Goal: Information Seeking & Learning: Learn about a topic

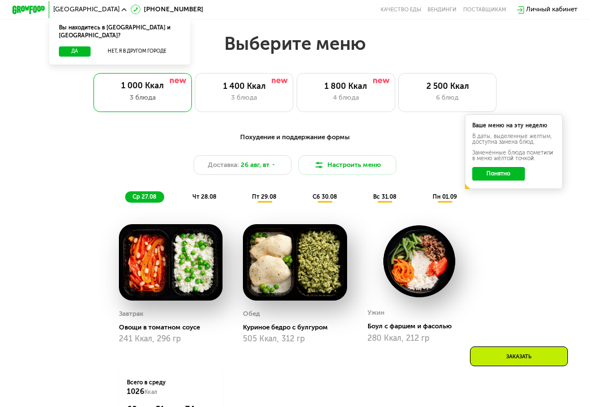
scroll to position [339, 0]
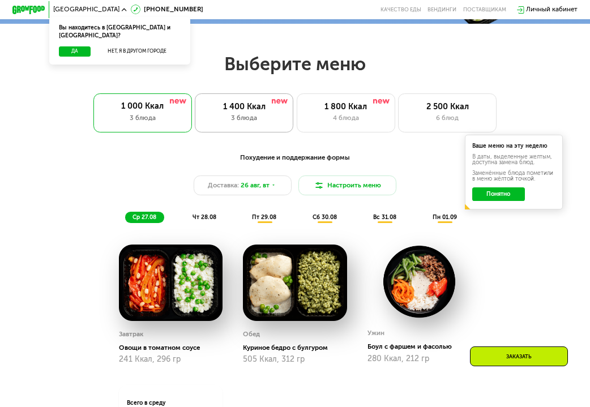
drag, startPoint x: 236, startPoint y: 109, endPoint x: 269, endPoint y: 112, distance: 32.9
click at [261, 111] on div "1 400 Ккал" at bounding box center [244, 107] width 81 height 10
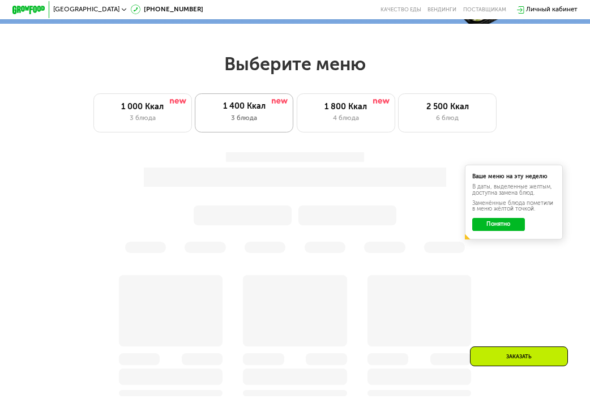
click at [257, 121] on div "3 блюда" at bounding box center [243, 118] width 81 height 10
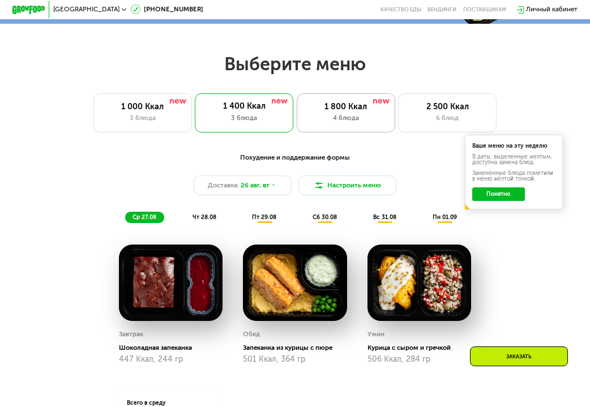
click at [363, 123] on div "4 блюда" at bounding box center [345, 118] width 81 height 10
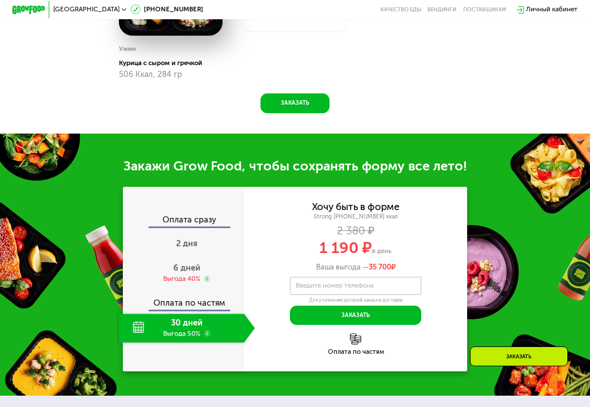
scroll to position [792, 0]
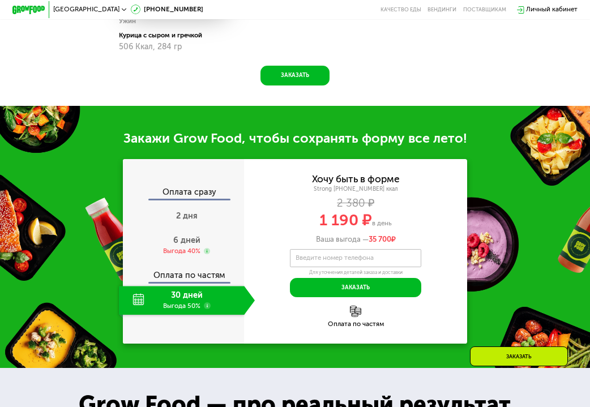
click at [212, 313] on div "30 дней Выгода 50%" at bounding box center [181, 300] width 125 height 29
click at [166, 315] on div "30 дней Выгода 50%" at bounding box center [181, 300] width 125 height 29
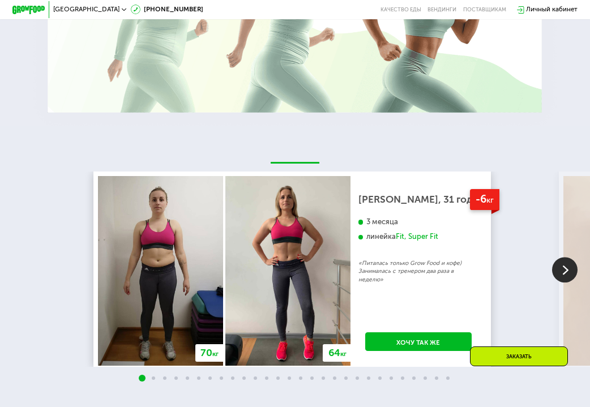
scroll to position [1471, 0]
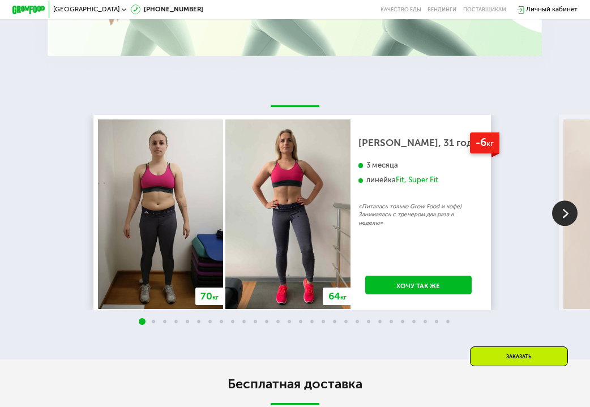
click at [561, 226] on img at bounding box center [564, 213] width 25 height 25
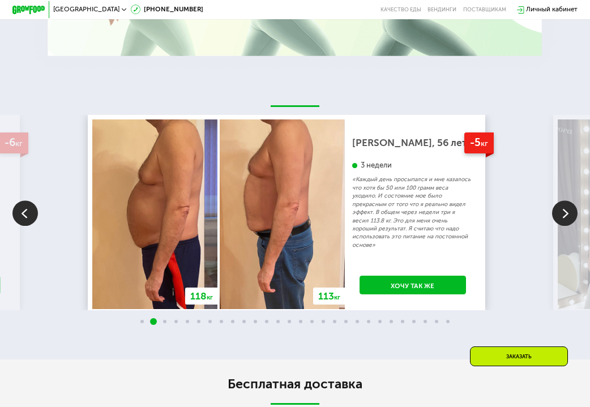
click at [562, 226] on img at bounding box center [564, 213] width 25 height 25
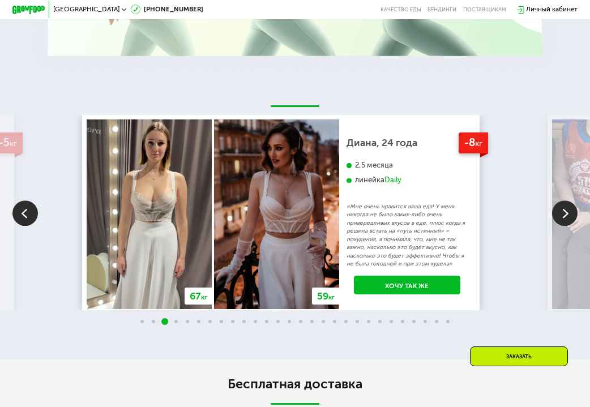
click at [558, 226] on img at bounding box center [564, 213] width 25 height 25
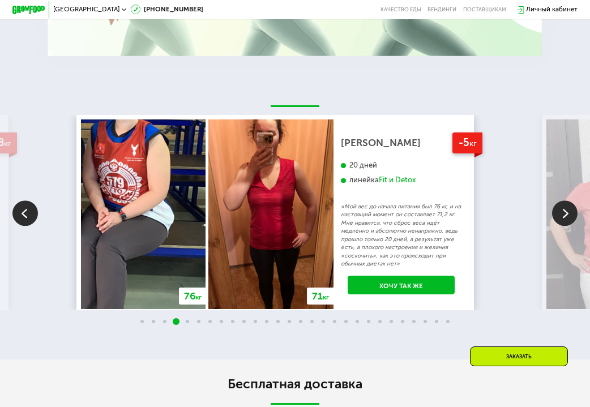
click at [558, 226] on img at bounding box center [564, 213] width 25 height 25
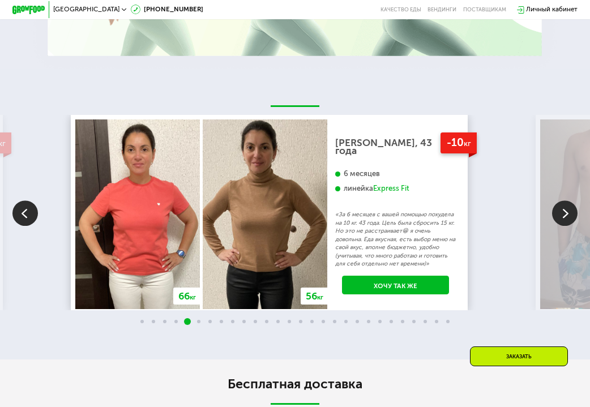
click at [559, 226] on img at bounding box center [564, 213] width 25 height 25
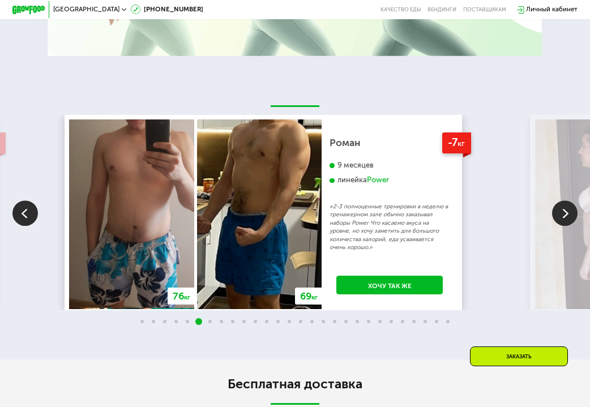
click at [559, 226] on img at bounding box center [564, 213] width 25 height 25
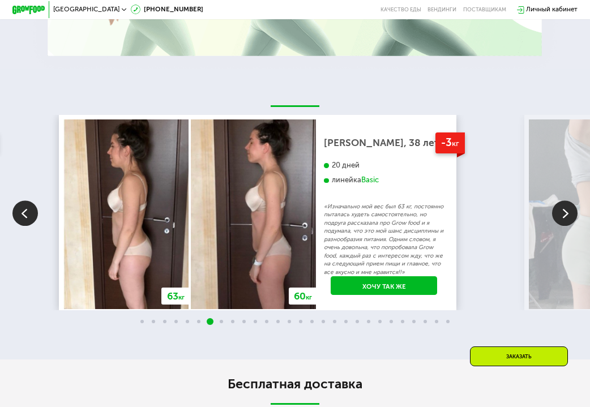
click at [559, 226] on img at bounding box center [564, 213] width 25 height 25
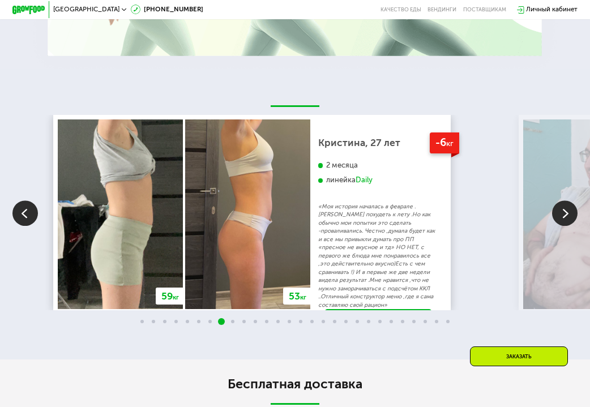
click at [562, 226] on img at bounding box center [564, 213] width 25 height 25
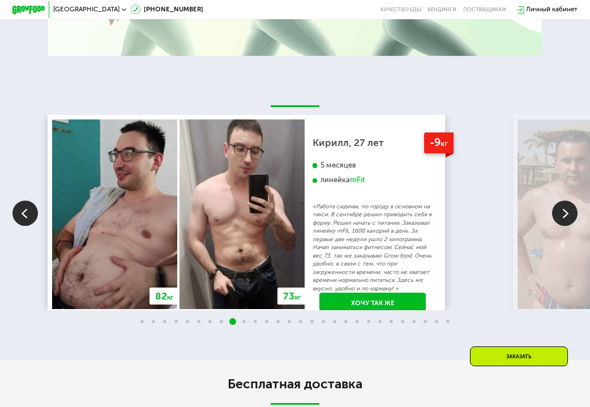
click at [562, 226] on img at bounding box center [564, 213] width 25 height 25
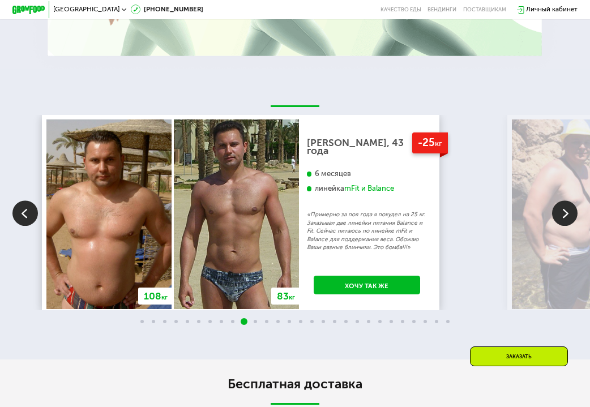
click at [562, 226] on img at bounding box center [564, 213] width 25 height 25
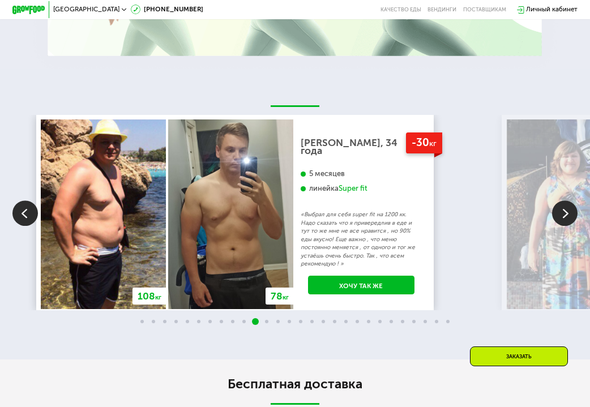
click at [562, 226] on img at bounding box center [564, 213] width 25 height 25
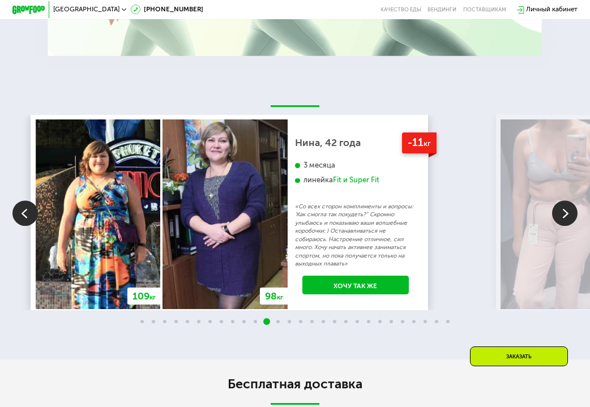
click at [562, 226] on img at bounding box center [564, 213] width 25 height 25
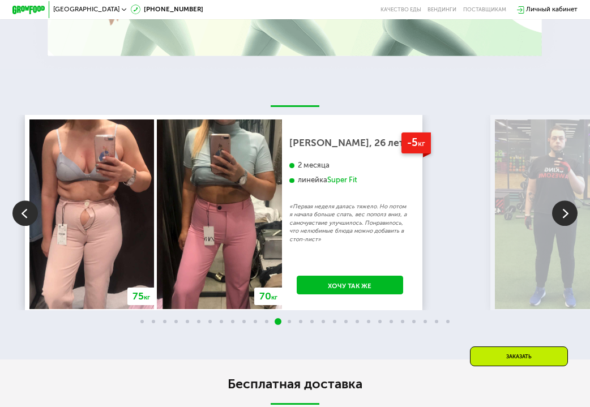
click at [552, 226] on img at bounding box center [564, 213] width 25 height 25
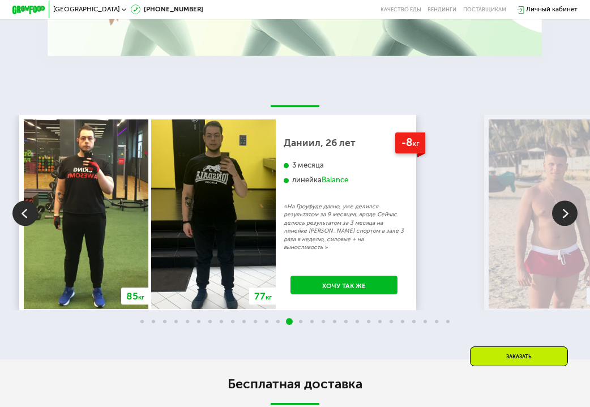
click at [552, 226] on img at bounding box center [564, 213] width 25 height 25
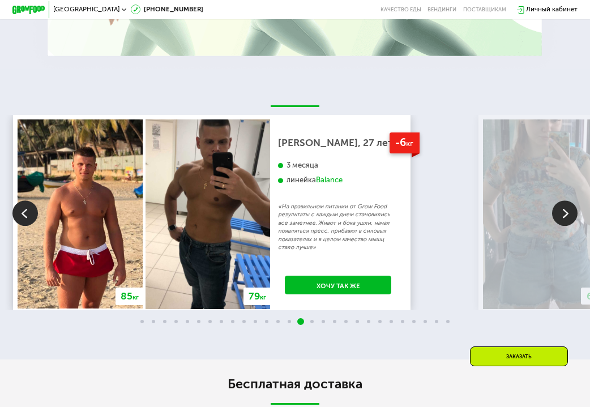
click at [552, 226] on img at bounding box center [564, 213] width 25 height 25
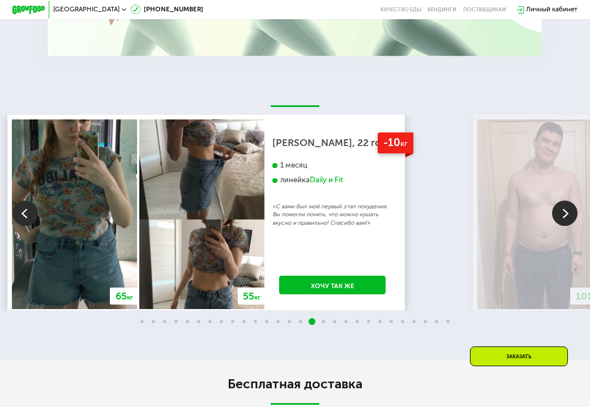
click at [553, 226] on img at bounding box center [564, 213] width 25 height 25
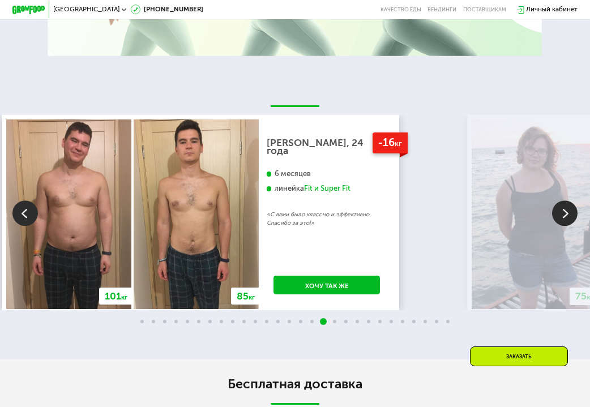
click at [565, 226] on img at bounding box center [564, 213] width 25 height 25
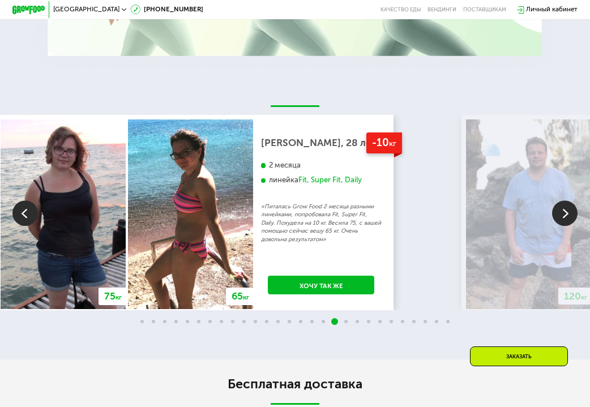
click at [565, 226] on img at bounding box center [564, 213] width 25 height 25
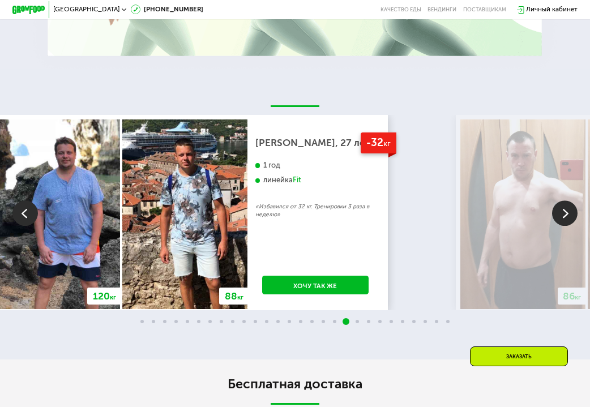
click at [565, 226] on img at bounding box center [564, 213] width 25 height 25
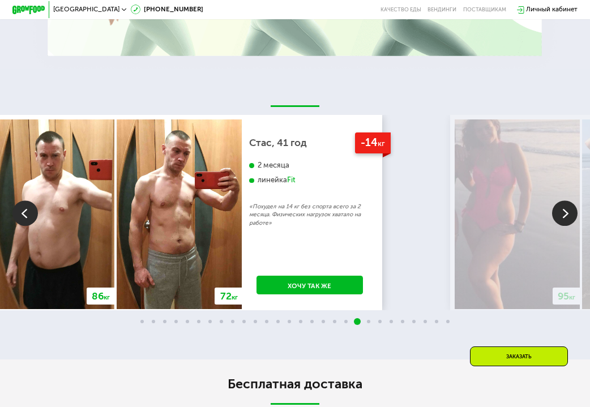
click at [565, 226] on img at bounding box center [564, 213] width 25 height 25
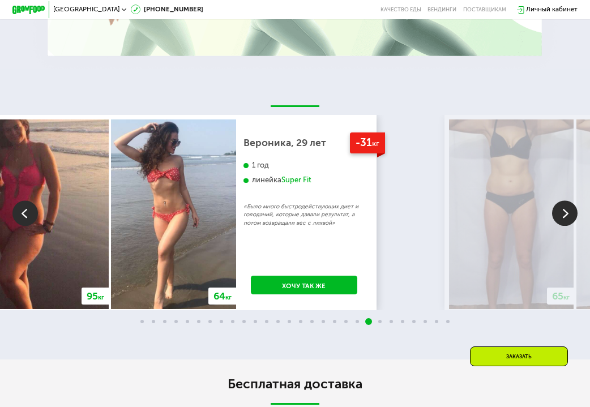
click at [557, 226] on img at bounding box center [564, 213] width 25 height 25
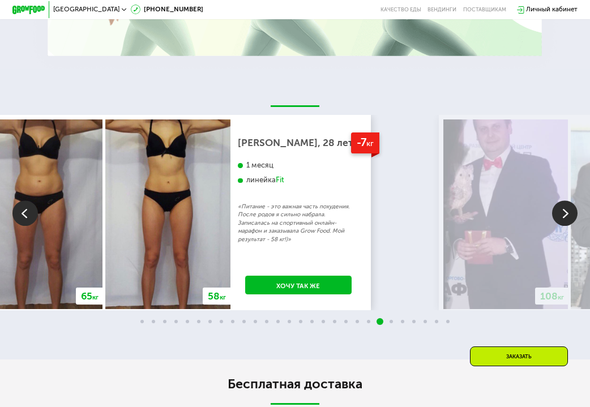
click at [557, 226] on img at bounding box center [564, 213] width 25 height 25
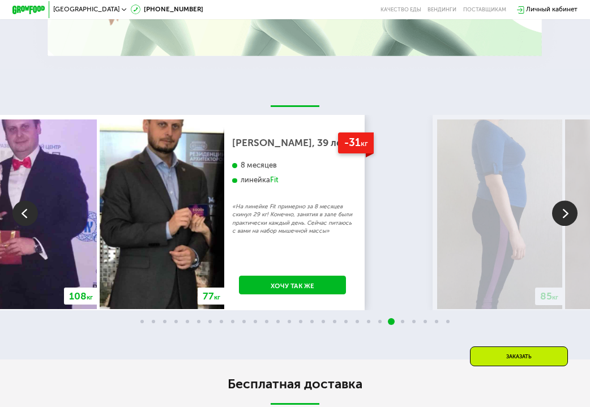
click at [557, 226] on img at bounding box center [564, 213] width 25 height 25
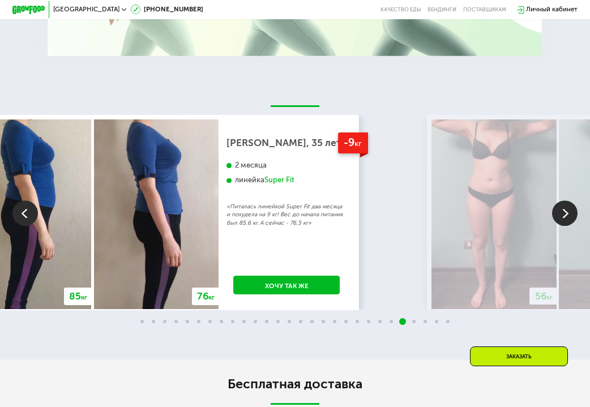
click at [557, 226] on img at bounding box center [564, 213] width 25 height 25
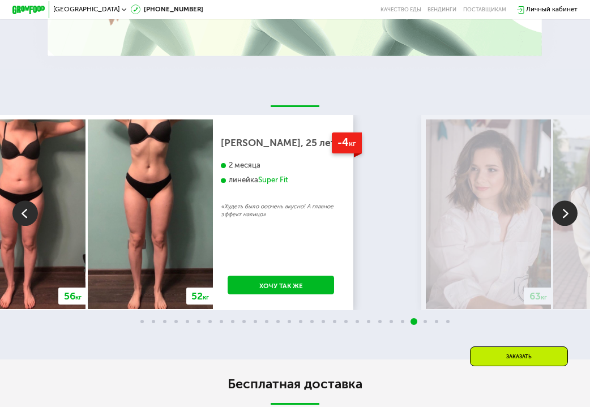
click at [557, 226] on img at bounding box center [564, 213] width 25 height 25
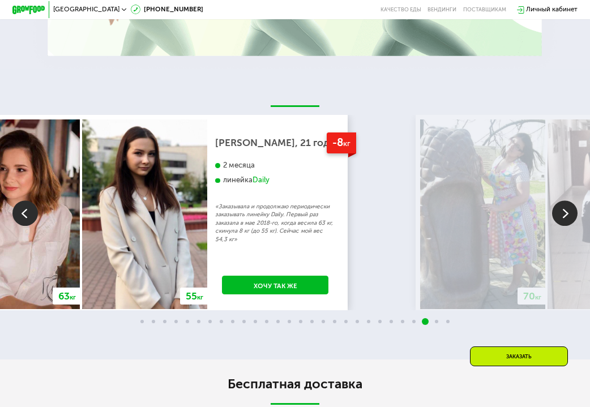
click at [557, 226] on img at bounding box center [564, 213] width 25 height 25
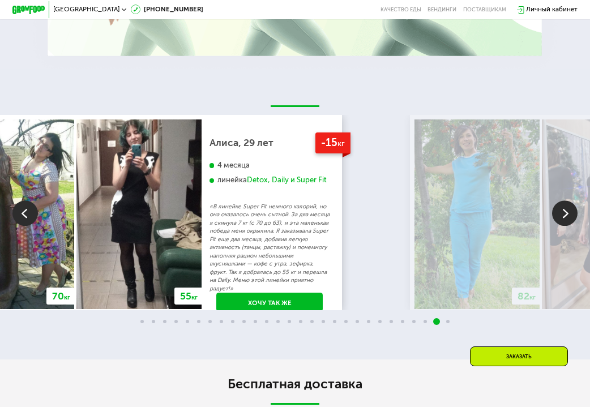
click at [557, 226] on img at bounding box center [564, 213] width 25 height 25
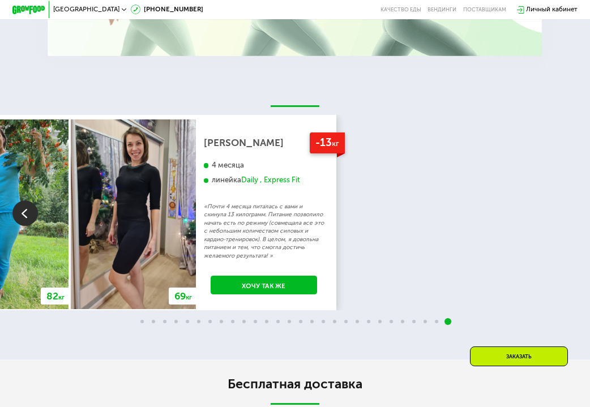
click at [557, 230] on div "70 кг 64 кг -6 кг [PERSON_NAME], 31 год 3 месяца линейка Fit, Super Fit «Питала…" at bounding box center [295, 212] width 590 height 195
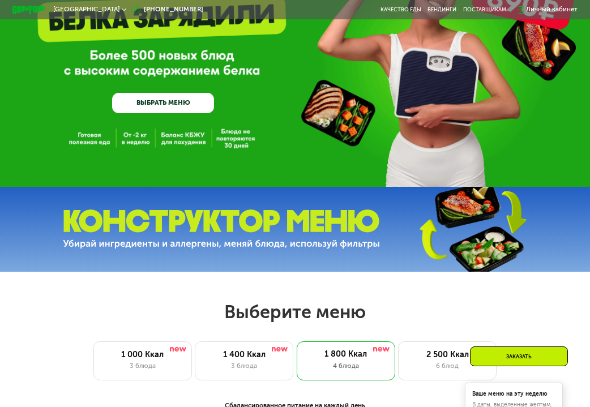
scroll to position [0, 0]
